Goal: Task Accomplishment & Management: Complete application form

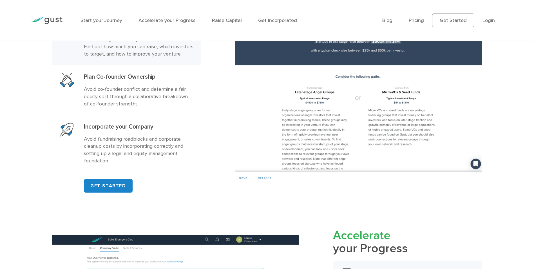
scroll to position [422, 0]
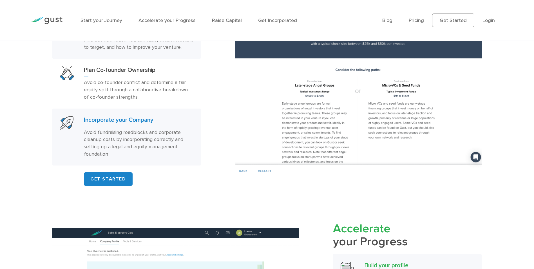
click at [120, 134] on div "Incorporate your Company Avoid fundraising roadblocks and corporate cleanup cos…" at bounding box center [139, 137] width 110 height 42
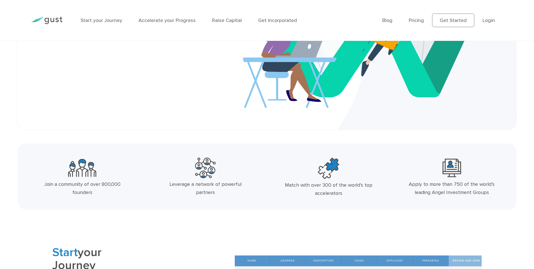
scroll to position [141, 0]
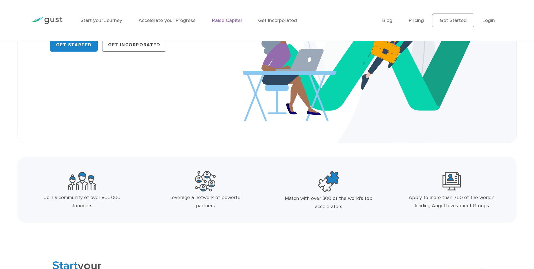
click at [219, 21] on link "Raise Capital" at bounding box center [227, 20] width 30 height 6
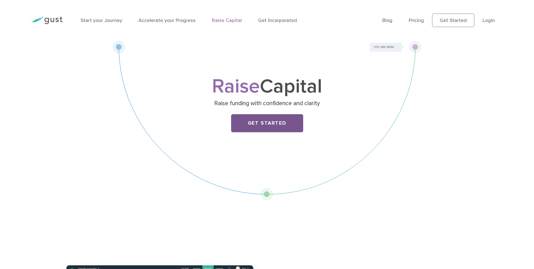
click at [275, 125] on link "Get Started" at bounding box center [267, 123] width 72 height 18
